Goal: Information Seeking & Learning: Find specific fact

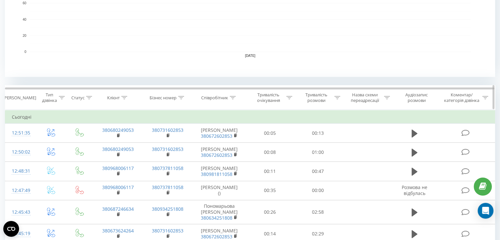
scroll to position [200, 0]
click at [233, 95] on icon at bounding box center [233, 96] width 6 height 3
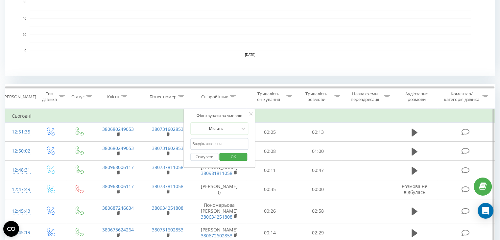
click at [219, 144] on input "text" at bounding box center [219, 144] width 58 height 12
type input "кост"
click at [234, 153] on span "OK" at bounding box center [233, 157] width 18 height 10
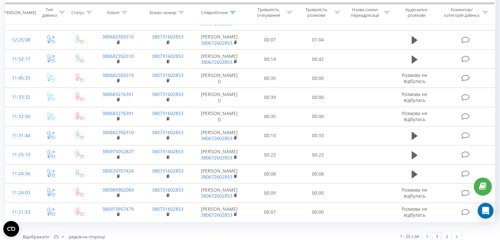
scroll to position [583, 0]
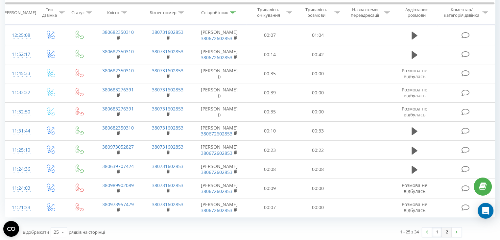
click at [444, 229] on link "2" at bounding box center [447, 232] width 10 height 9
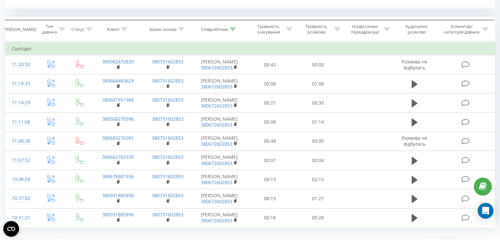
scroll to position [278, 0]
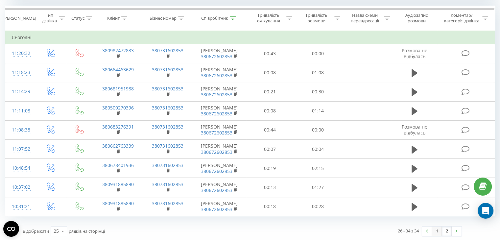
click at [433, 232] on link "1" at bounding box center [437, 231] width 10 height 9
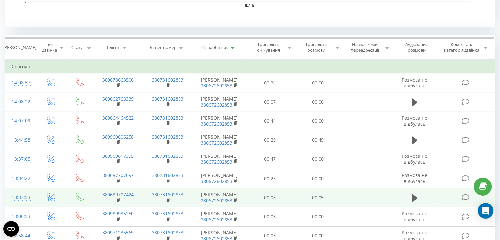
scroll to position [249, 0]
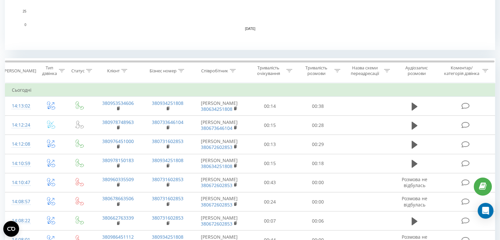
scroll to position [284, 0]
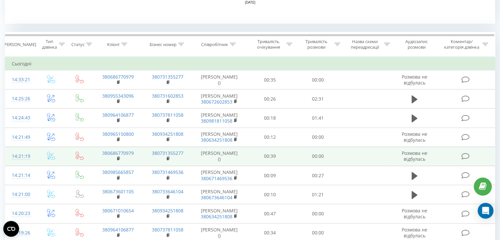
scroll to position [252, 0]
click at [119, 160] on rect at bounding box center [118, 158] width 2 height 3
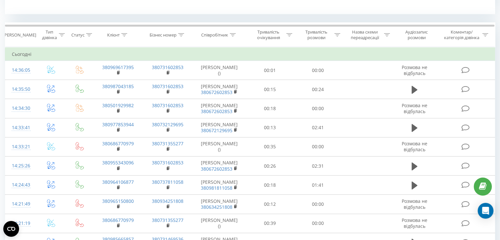
scroll to position [268, 0]
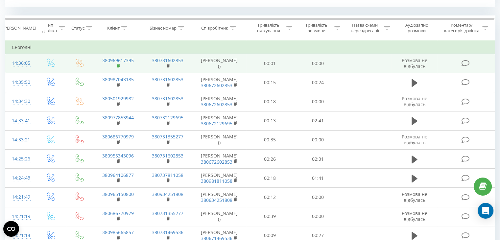
click at [118, 64] on rect at bounding box center [118, 65] width 2 height 3
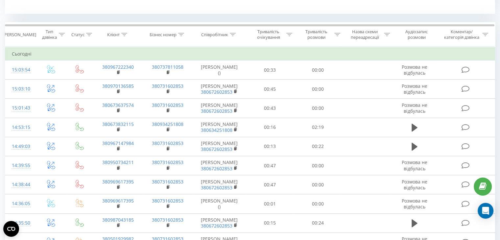
scroll to position [253, 0]
